Goal: Find specific page/section: Find specific page/section

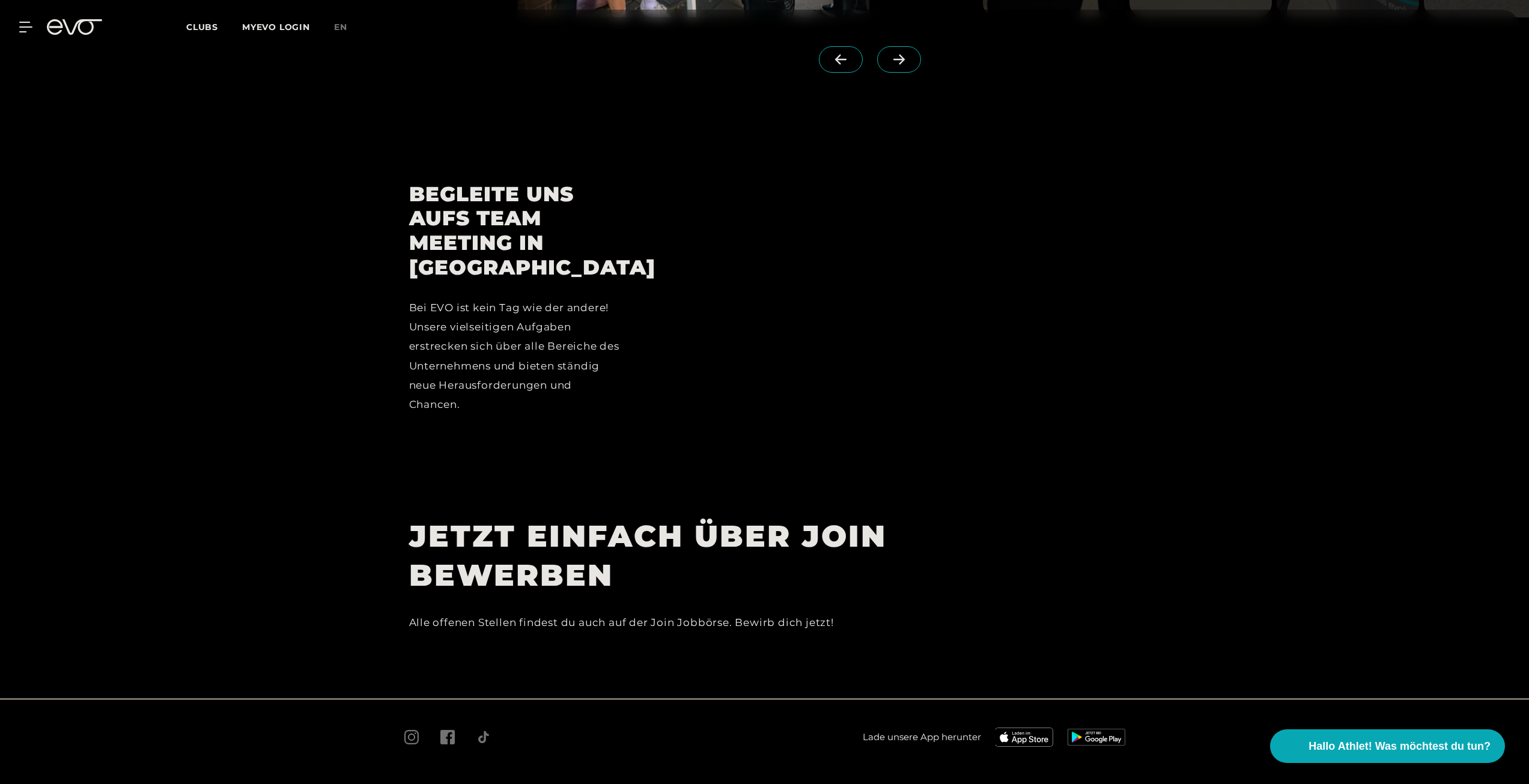
click at [798, 613] on div "Alle offenen Stellen findest du auch auf der Join Jobbörse. Bewirb dich jetzt!" at bounding box center [680, 622] width 540 height 19
drag, startPoint x: 838, startPoint y: 510, endPoint x: 830, endPoint y: 506, distance: 8.9
click at [836, 517] on h1 "JETZT EINFACH ÜBER JOIN BEWERBEN" at bounding box center [680, 555] width 540 height 78
click at [815, 517] on h1 "JETZT EINFACH ÜBER JOIN BEWERBEN" at bounding box center [680, 555] width 540 height 78
drag, startPoint x: 545, startPoint y: 501, endPoint x: 489, endPoint y: 504, distance: 56.1
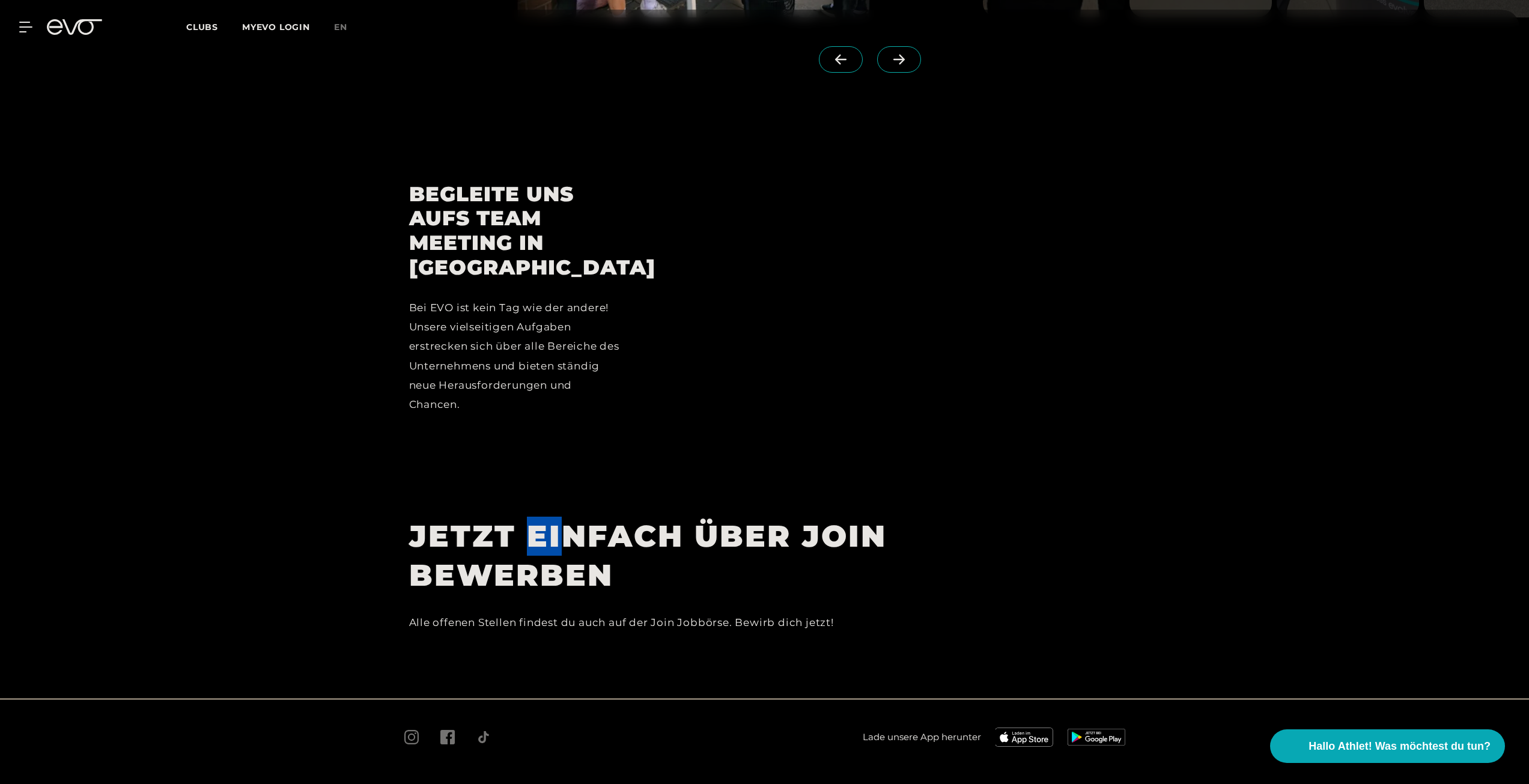
click at [533, 517] on h1 "JETZT EINFACH ÜBER JOIN BEWERBEN" at bounding box center [680, 555] width 540 height 78
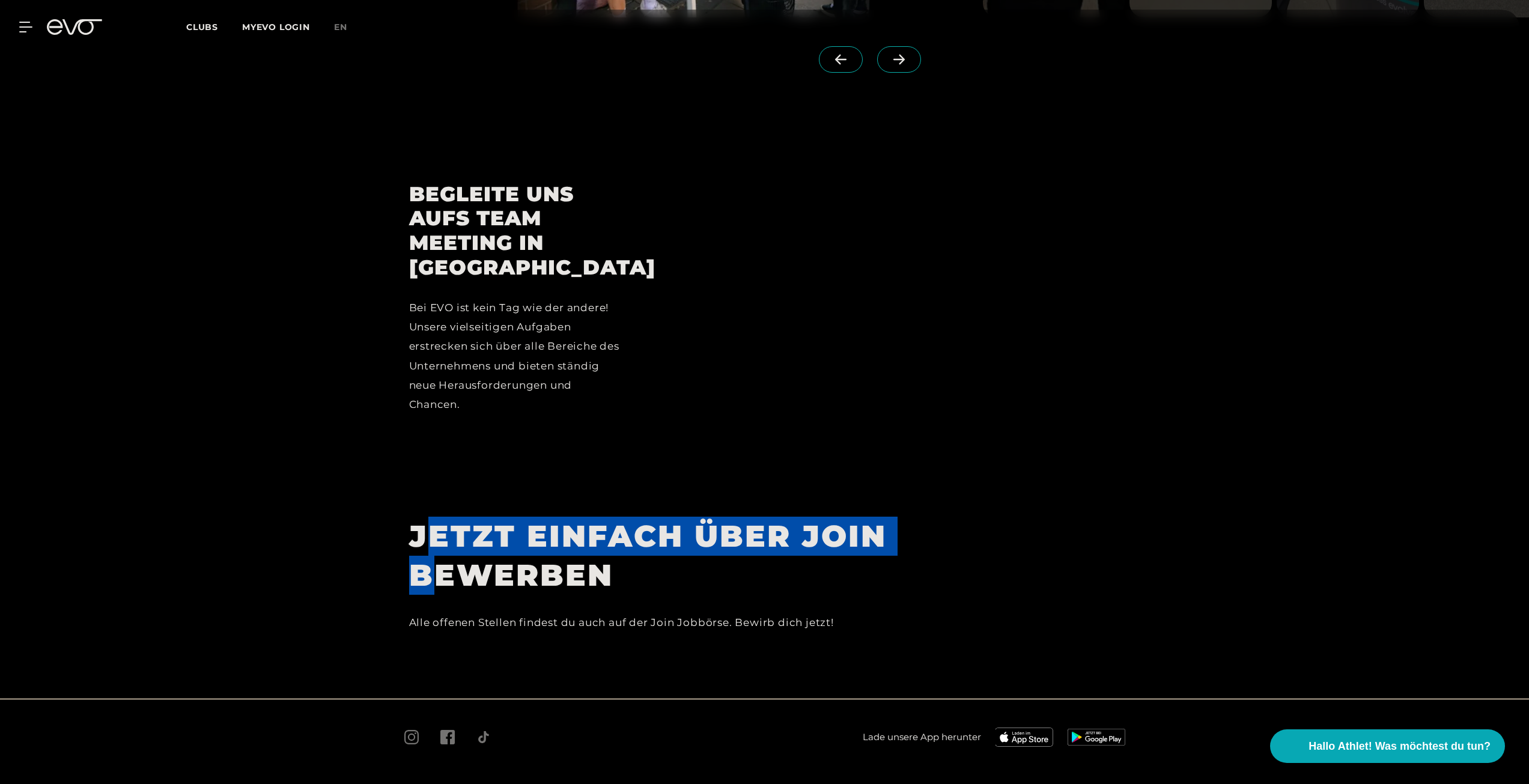
click at [428, 517] on h1 "JETZT EINFACH ÜBER JOIN BEWERBEN" at bounding box center [680, 555] width 540 height 78
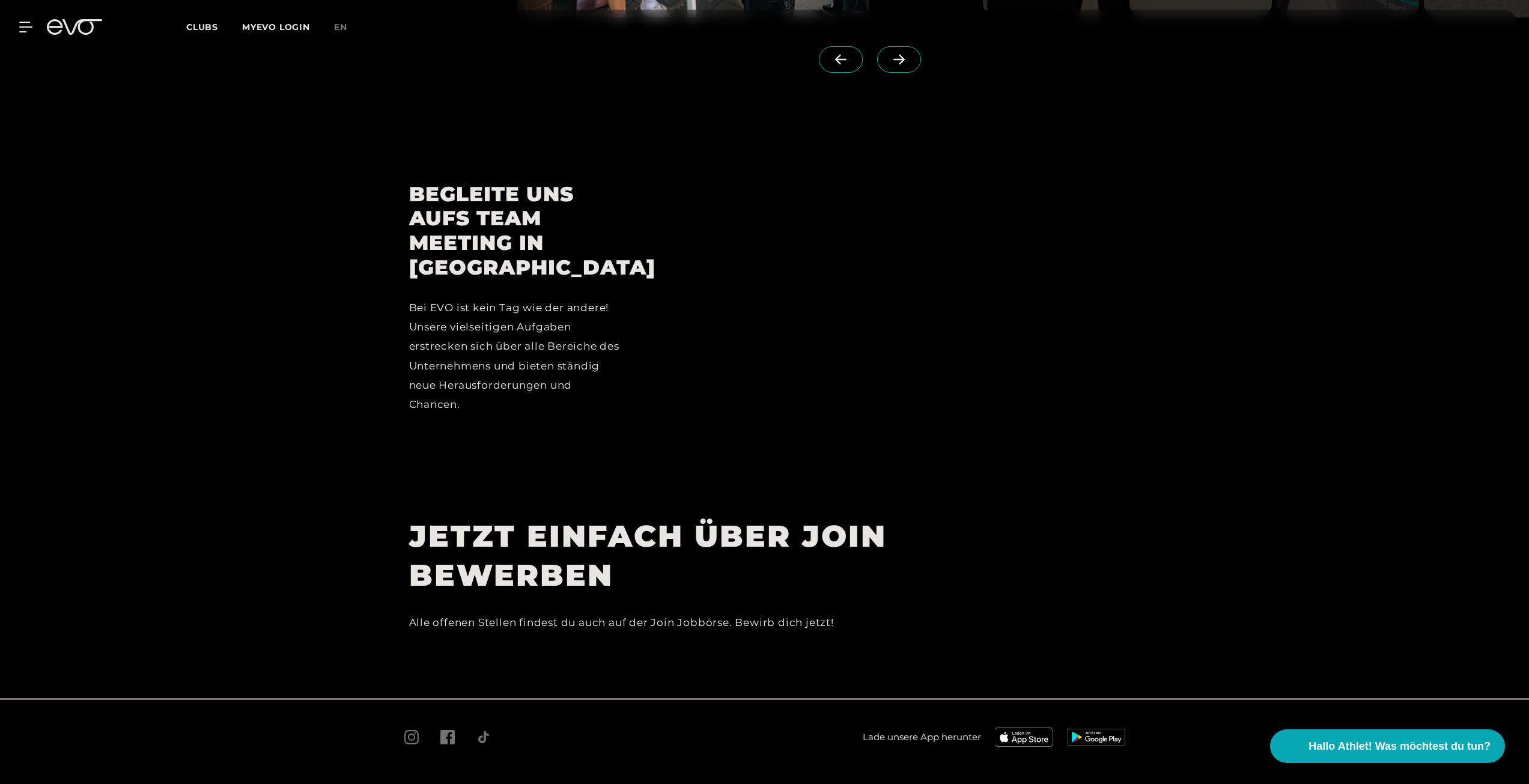
click at [551, 538] on h1 "JETZT EINFACH ÜBER JOIN BEWERBEN" at bounding box center [680, 555] width 540 height 78
click at [561, 538] on h1 "JETZT EINFACH ÜBER JOIN BEWERBEN" at bounding box center [680, 555] width 540 height 78
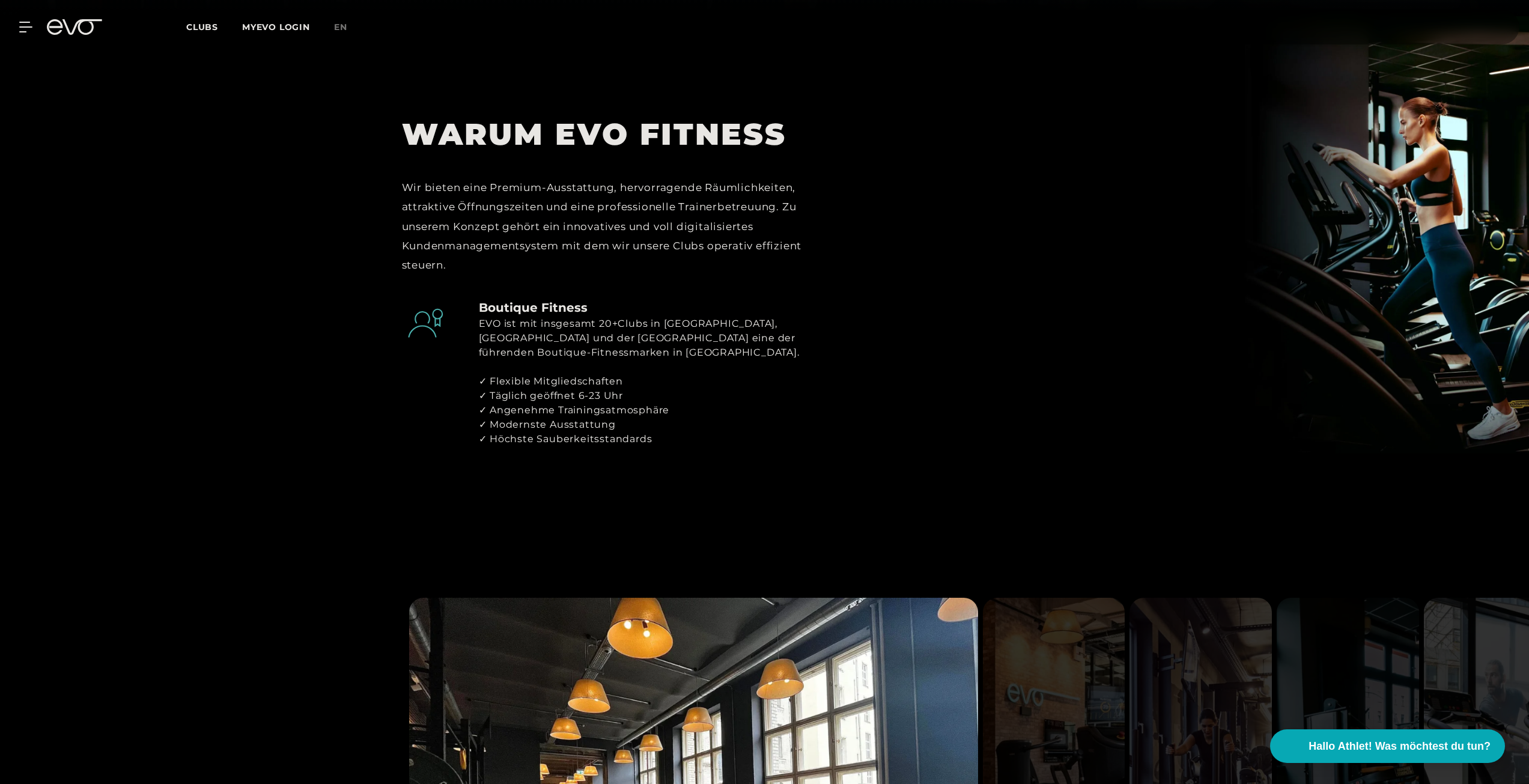
scroll to position [781, 0]
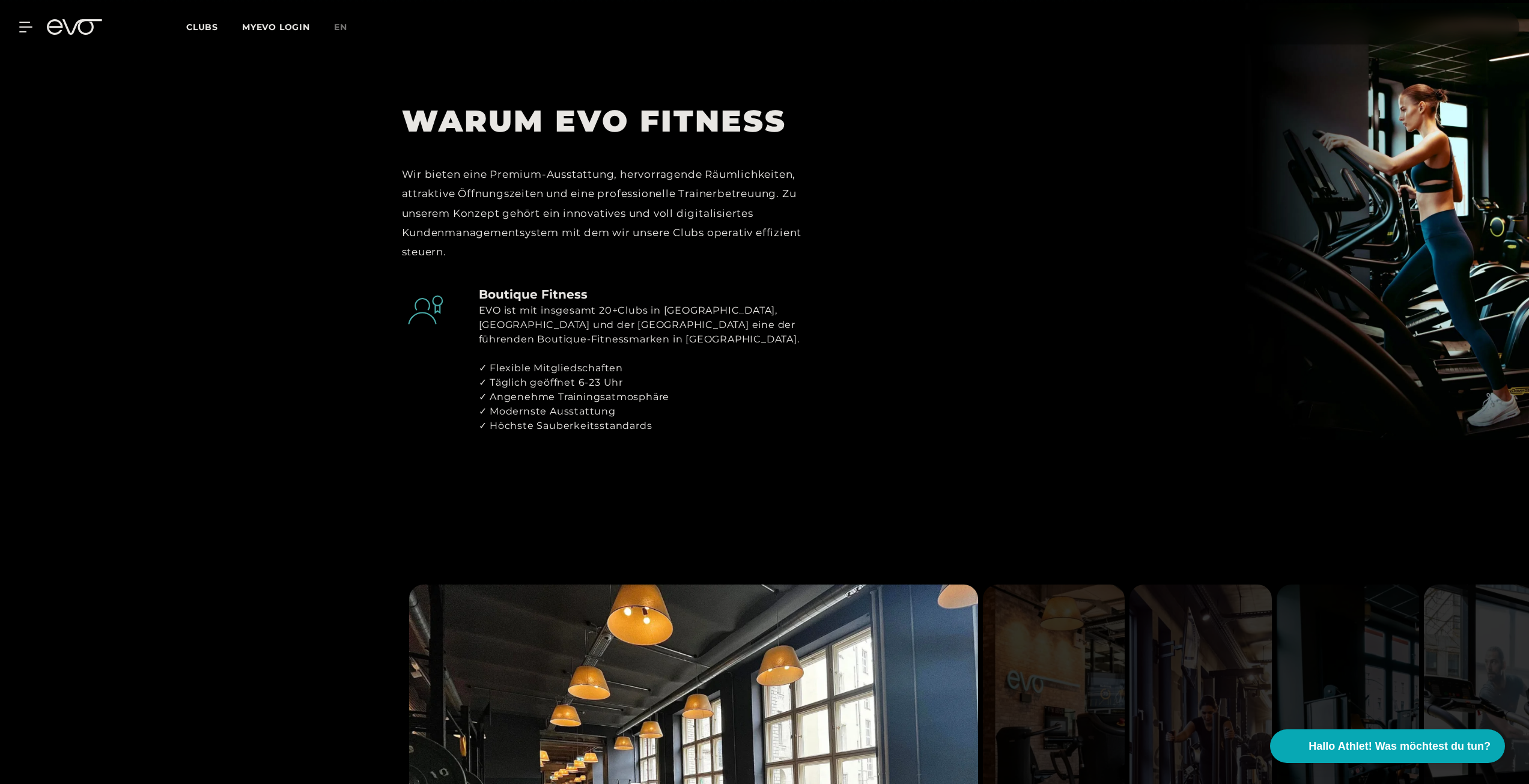
click at [194, 19] on div "MyEVO Login Über EVO Mitgliedschaften Probetraining TAGESPASS EVO Studios [GEOG…" at bounding box center [764, 26] width 1524 height 35
click at [208, 29] on span "Clubs" at bounding box center [202, 26] width 32 height 10
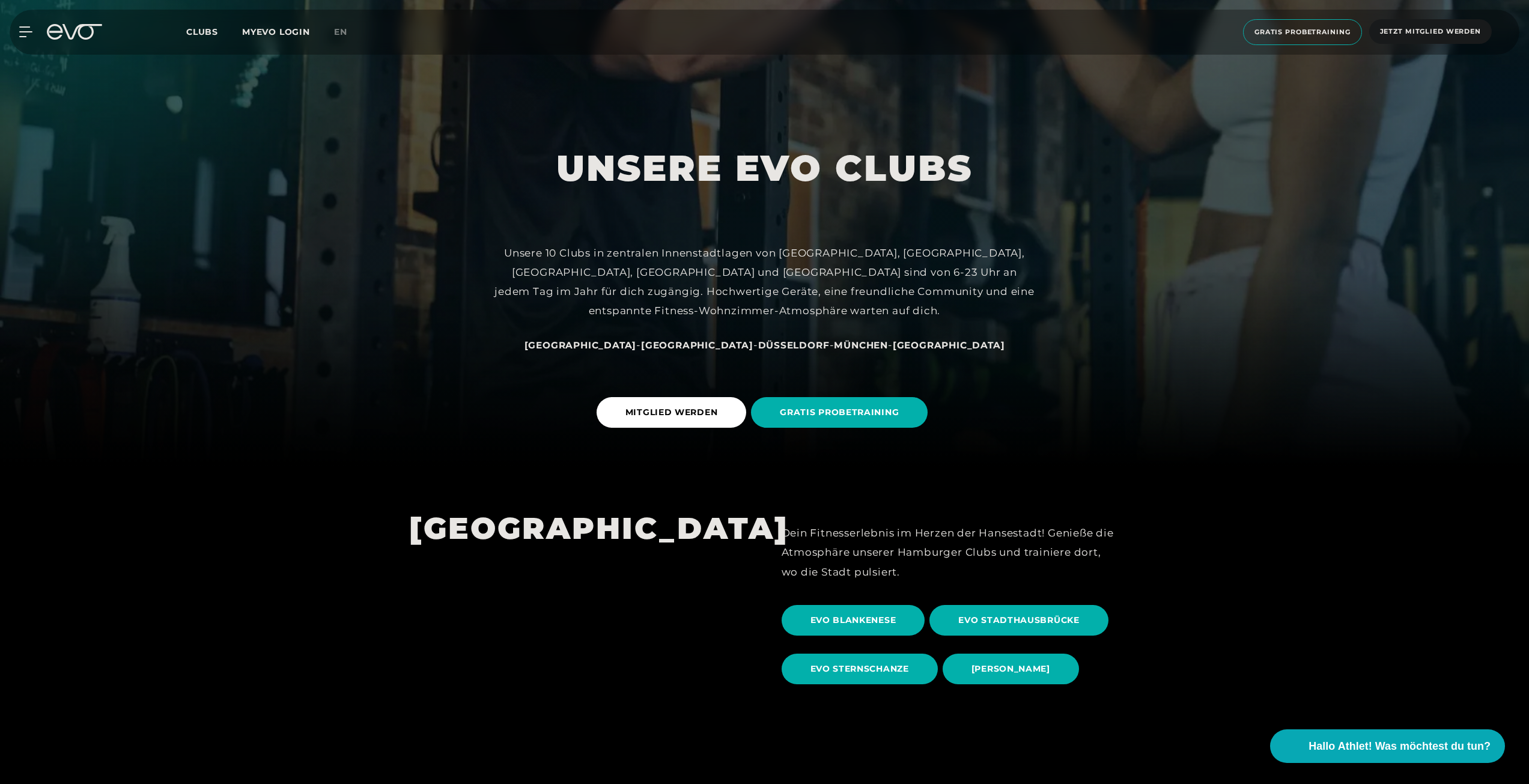
scroll to position [300, 0]
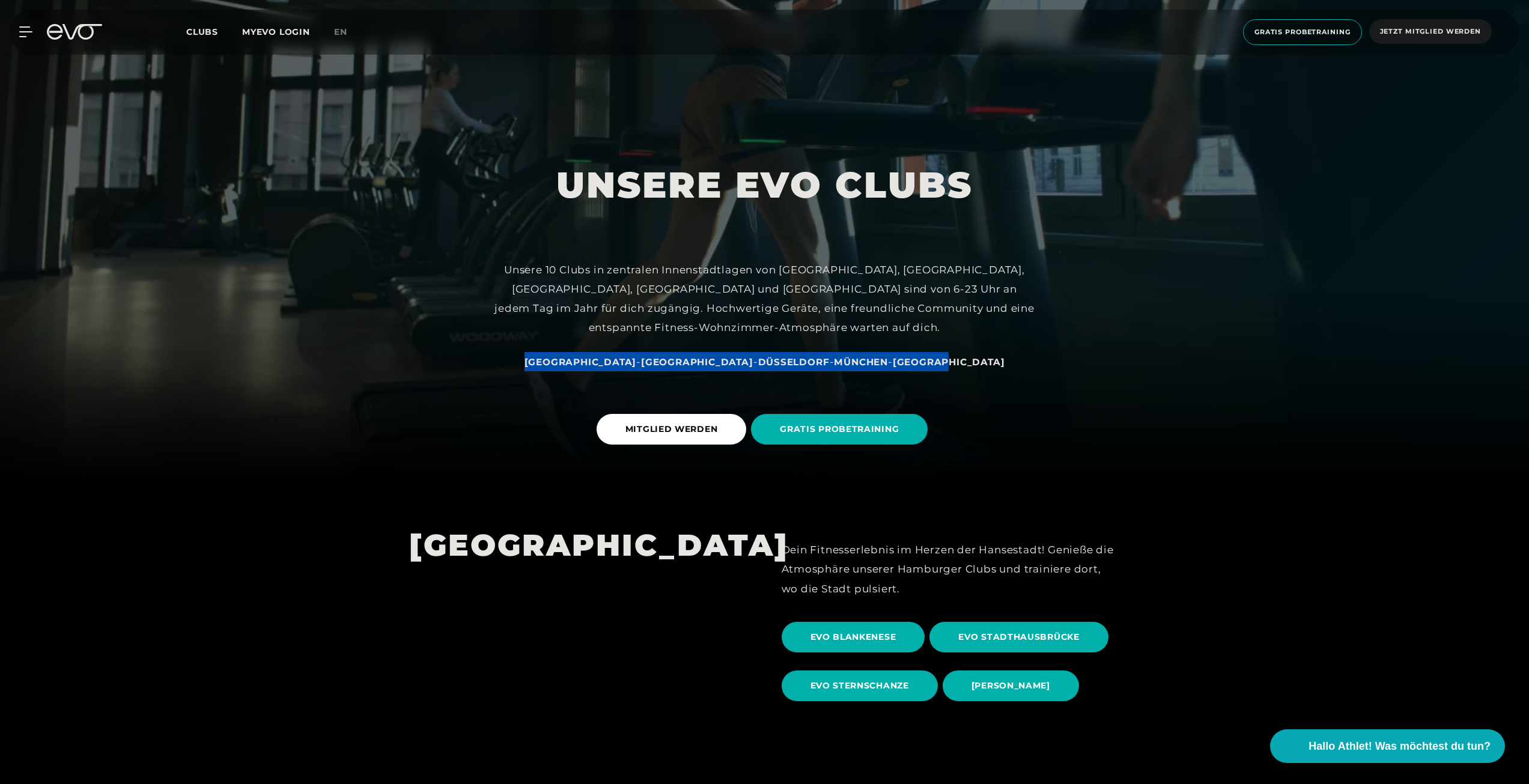
drag, startPoint x: 615, startPoint y: 358, endPoint x: 926, endPoint y: 362, distance: 311.0
click at [925, 362] on div "[GEOGRAPHIC_DATA] - [GEOGRAPHIC_DATA] - [GEOGRAPHIC_DATA] - [GEOGRAPHIC_DATA] -…" at bounding box center [764, 361] width 540 height 19
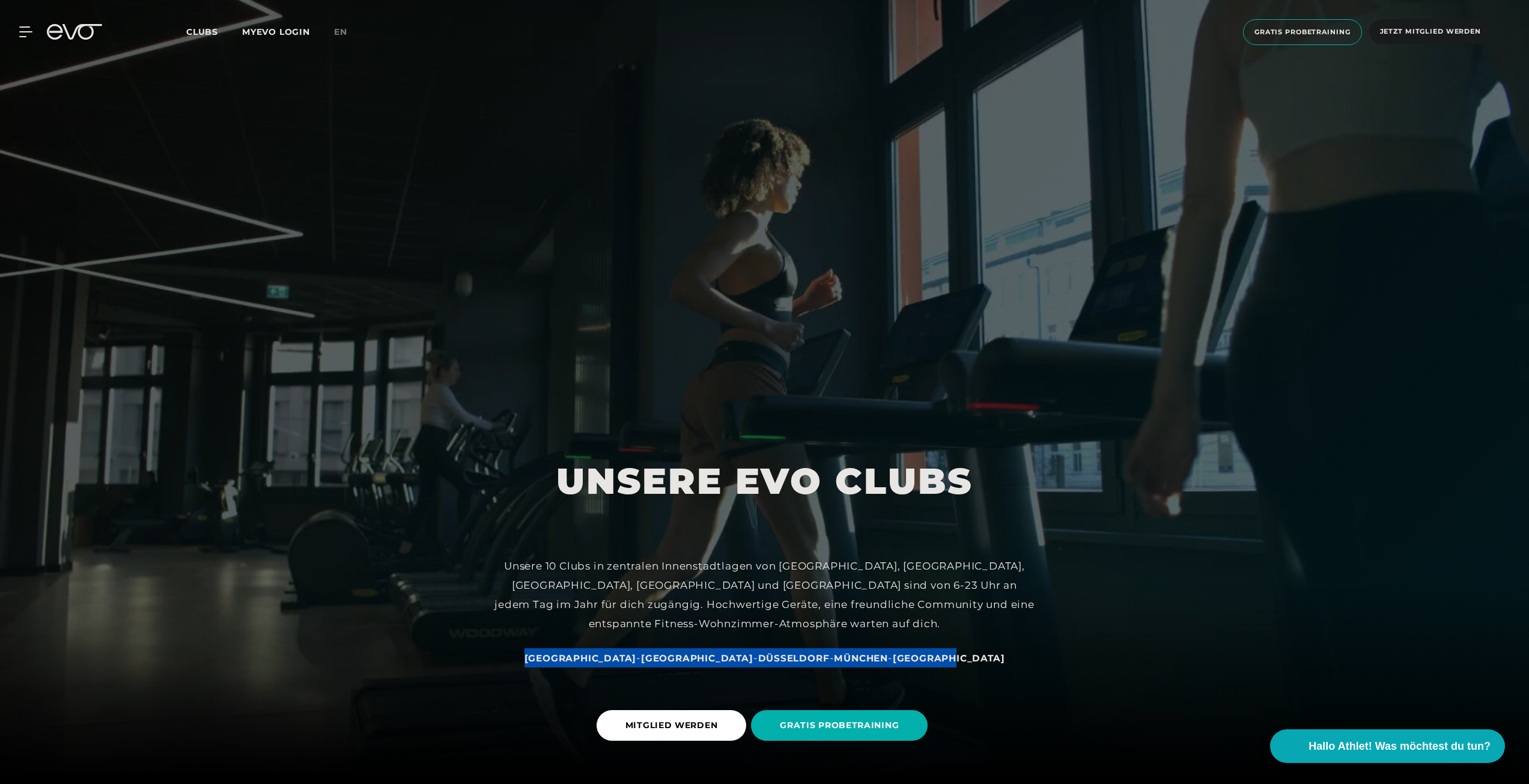
scroll to position [0, 0]
